Goal: Check status

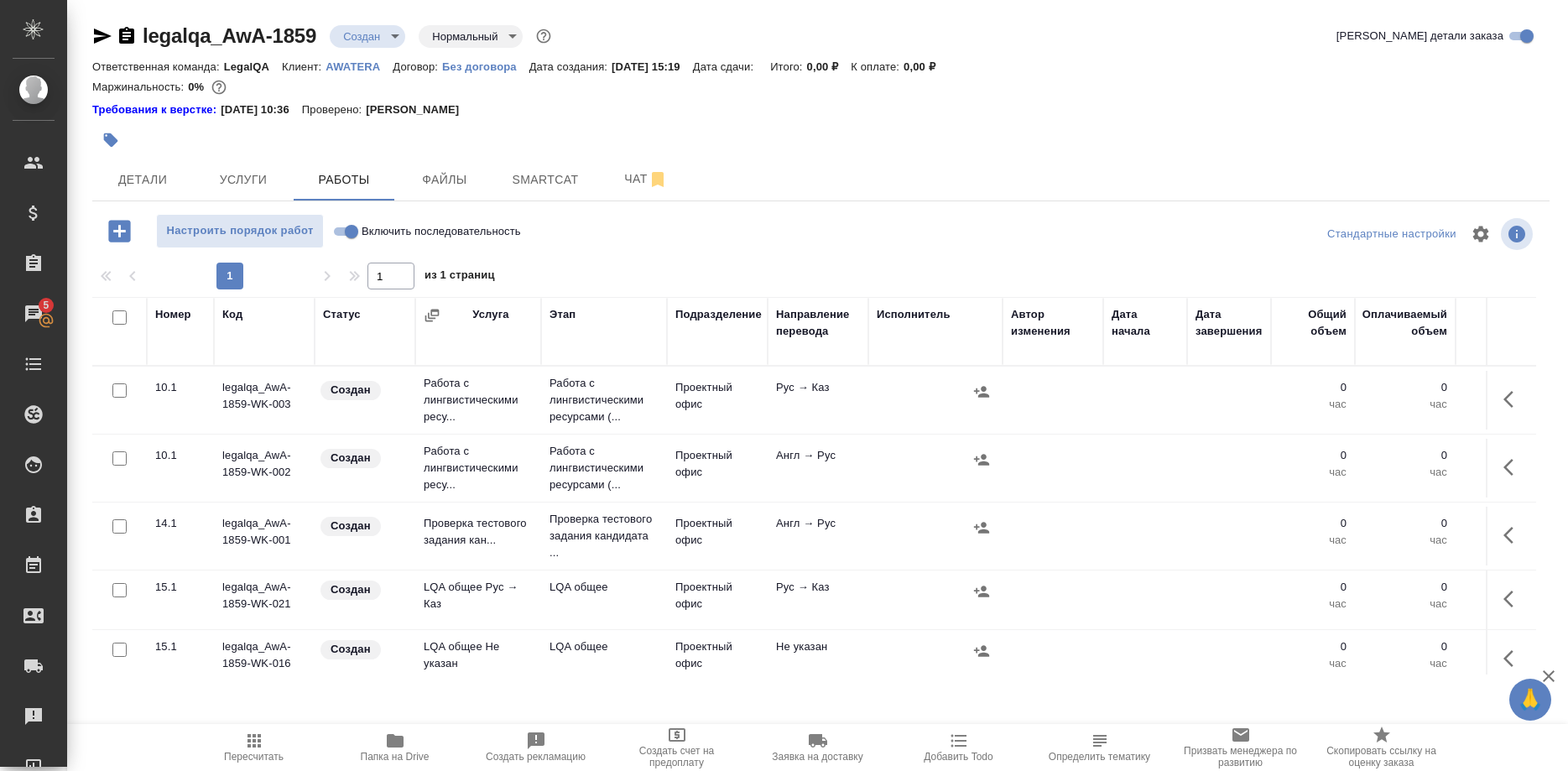
scroll to position [1028, 0]
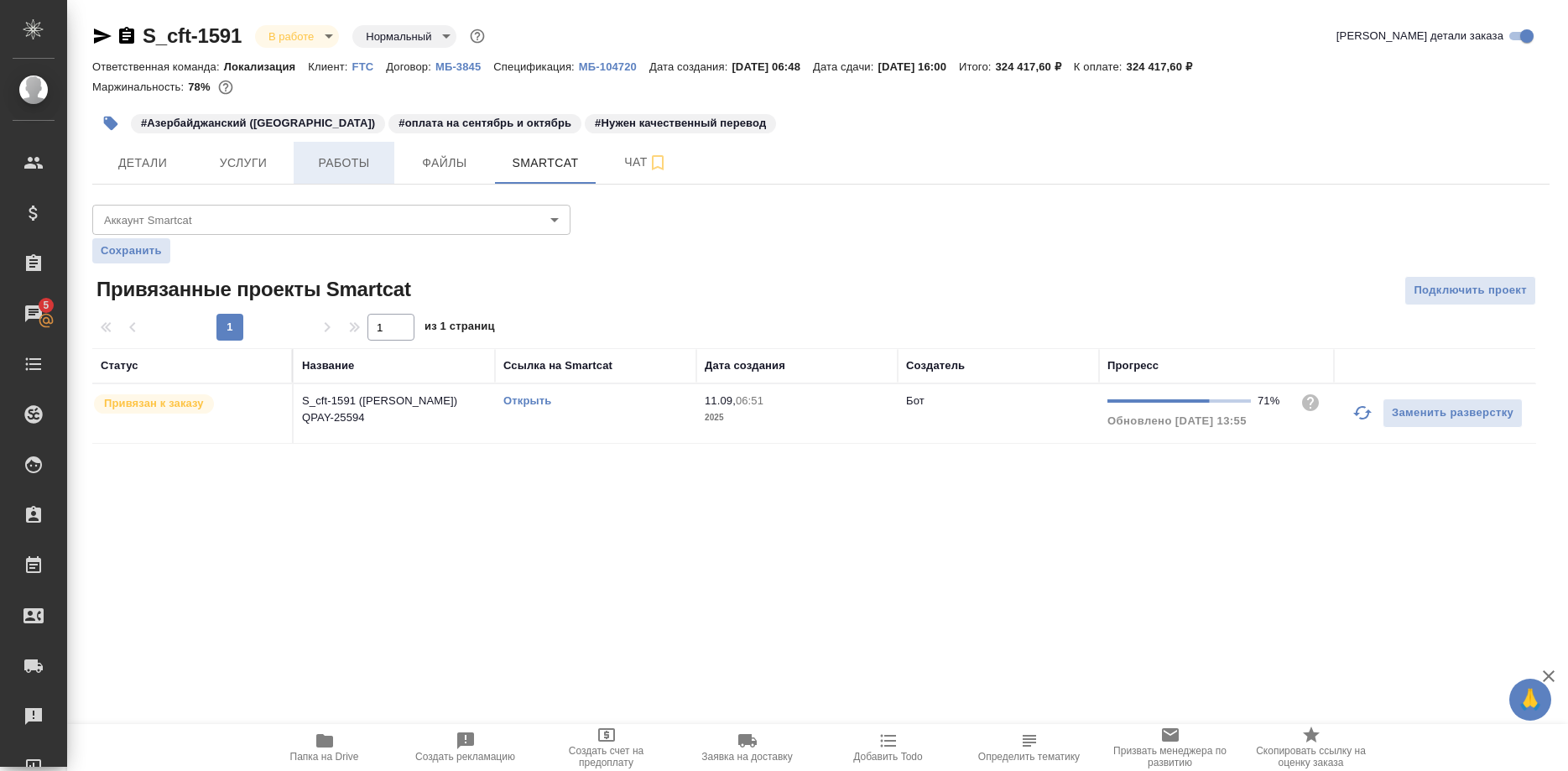
click at [335, 161] on span "Работы" at bounding box center [343, 163] width 80 height 21
